Goal: Task Accomplishment & Management: Use online tool/utility

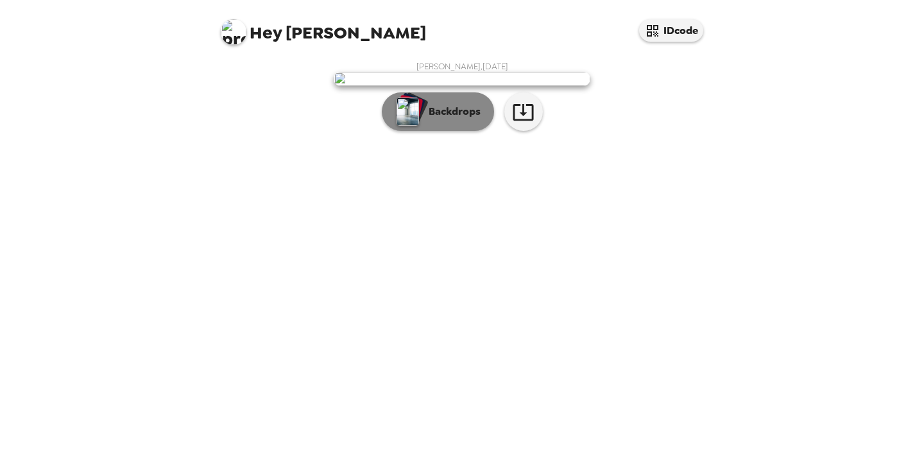
click at [445, 119] on p "Backdrops" at bounding box center [451, 111] width 58 height 15
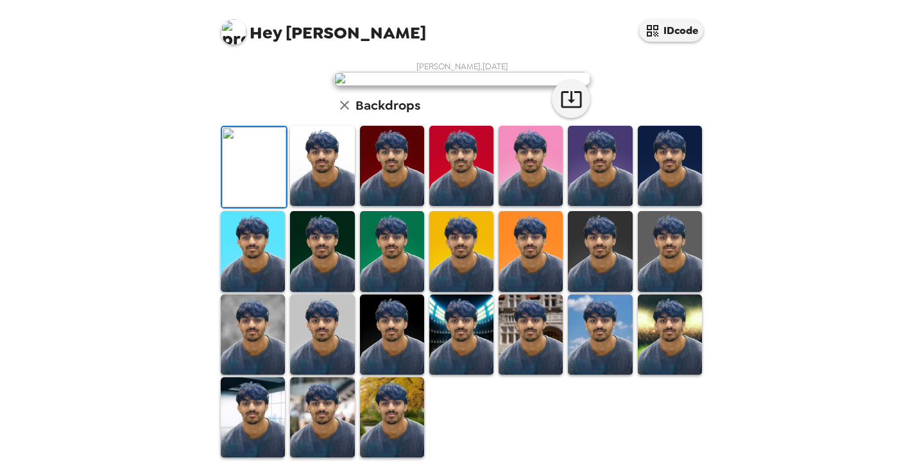
scroll to position [134, 0]
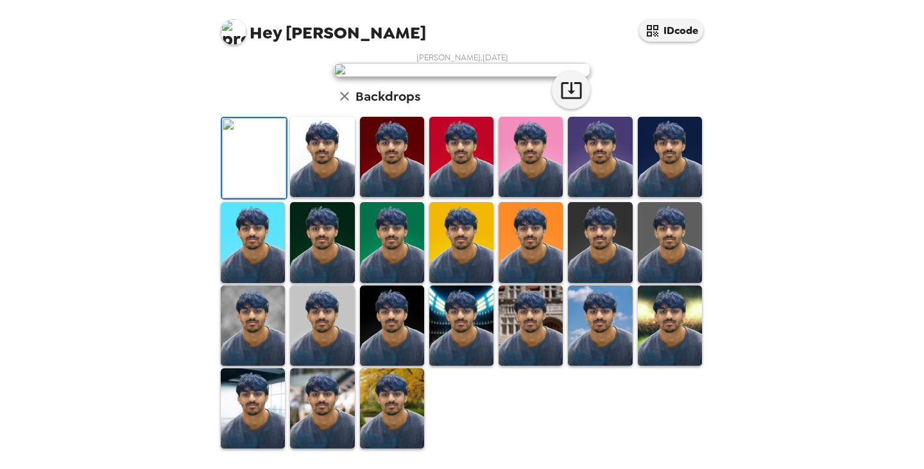
click at [524, 197] on img at bounding box center [531, 157] width 64 height 80
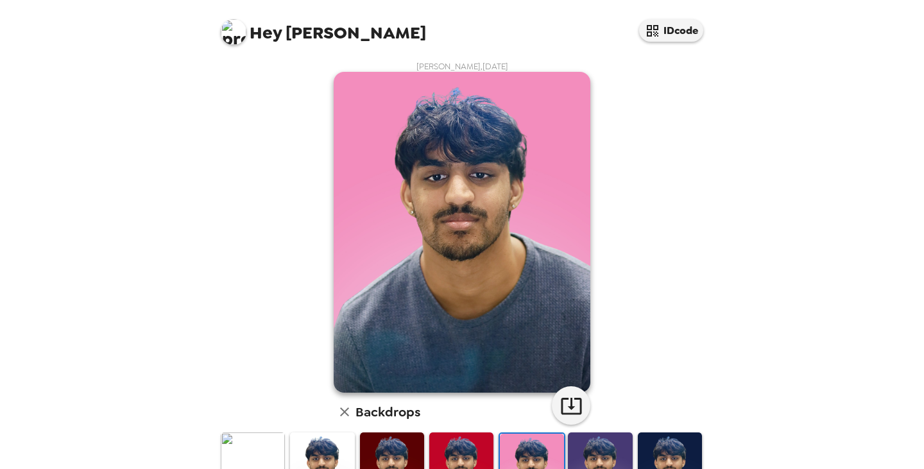
scroll to position [310, 0]
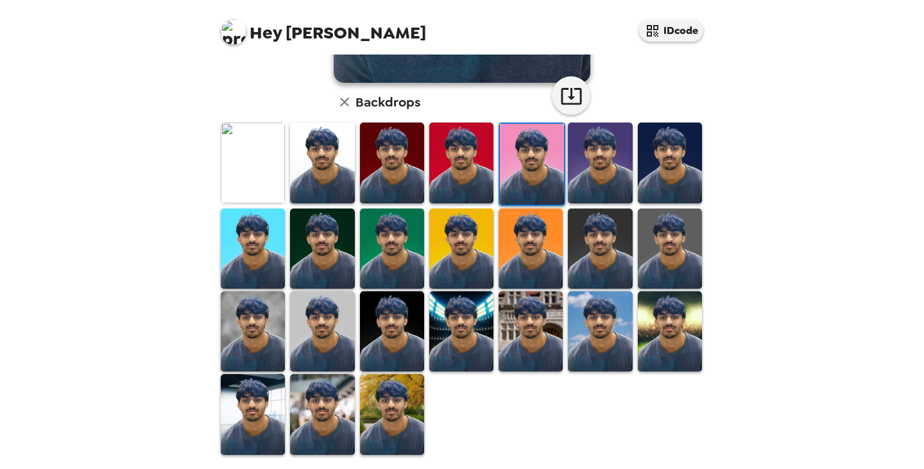
click at [463, 347] on img at bounding box center [461, 331] width 64 height 80
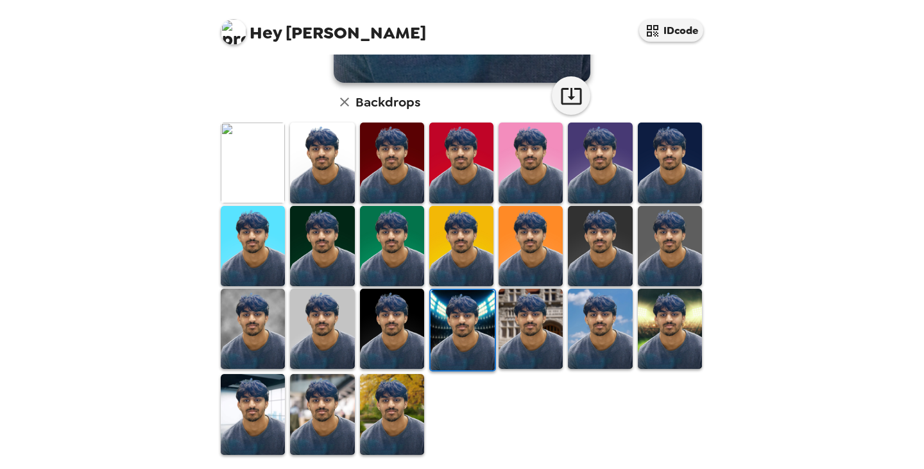
click at [377, 411] on img at bounding box center [392, 414] width 64 height 80
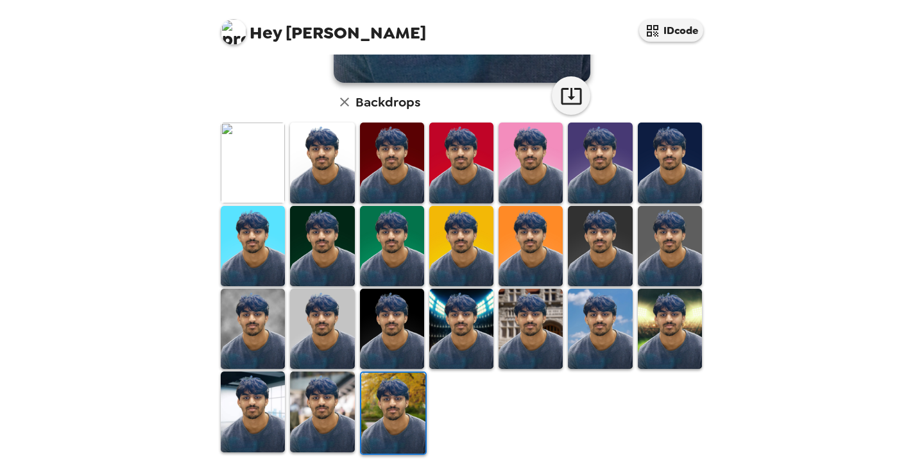
scroll to position [0, 0]
